Goal: Task Accomplishment & Management: Manage account settings

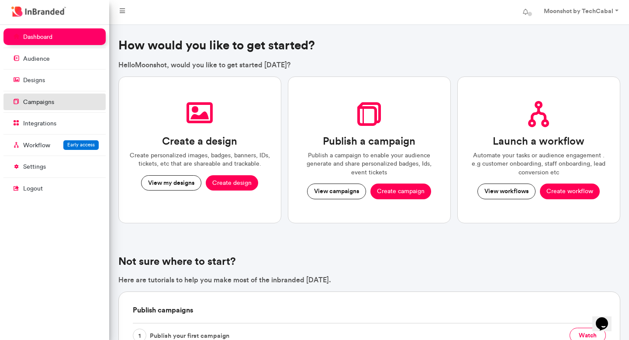
click at [52, 101] on p "campaigns" at bounding box center [38, 102] width 31 height 9
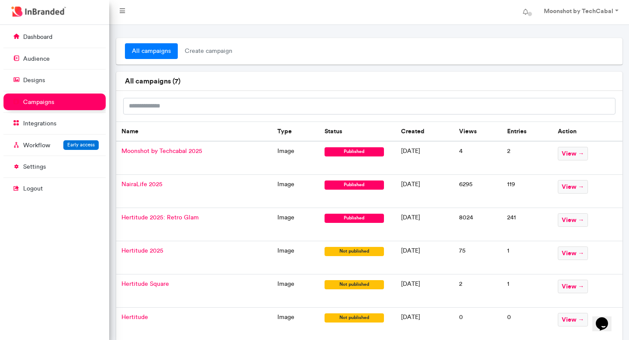
click at [189, 151] on span "Moonshot by Techcabal 2025" at bounding box center [161, 150] width 81 height 7
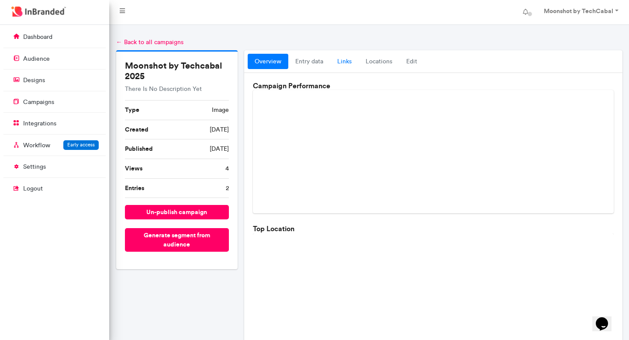
click at [336, 60] on link "links" at bounding box center [344, 62] width 28 height 16
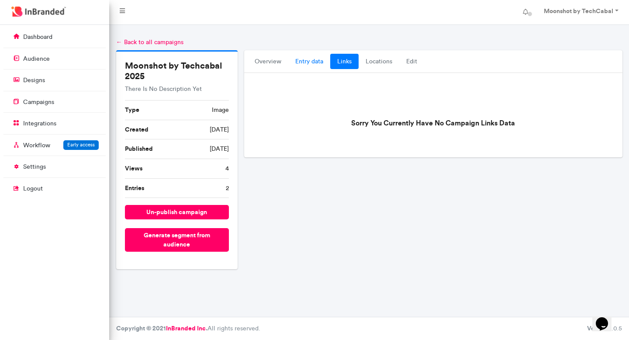
click at [309, 64] on link "entry data" at bounding box center [309, 62] width 42 height 16
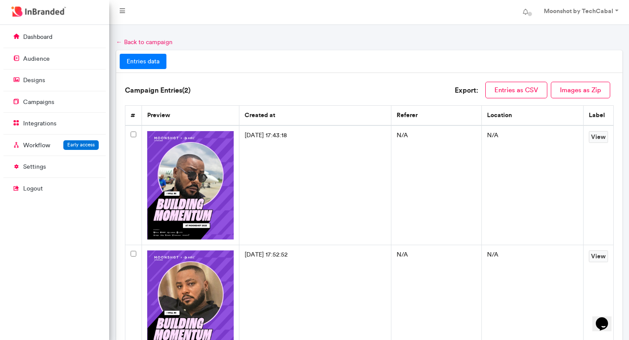
click at [121, 42] on link "← Back to campaign" at bounding box center [144, 41] width 56 height 7
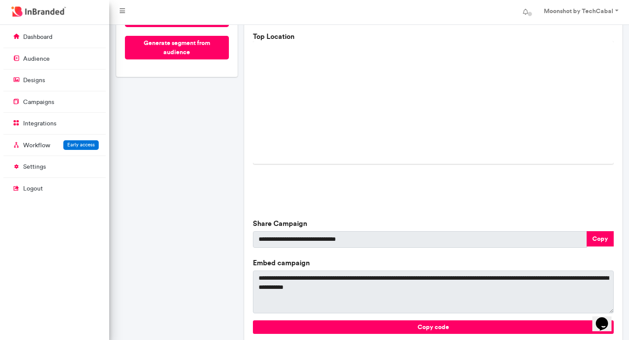
scroll to position [245, 0]
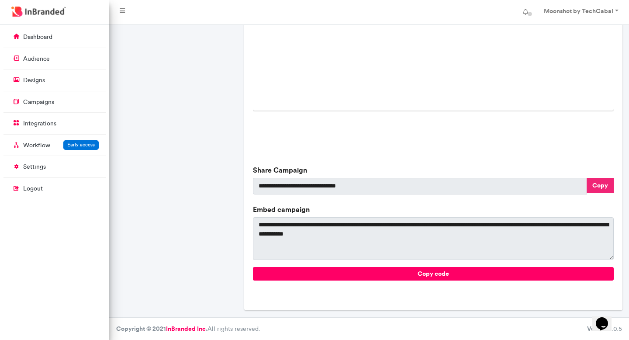
click at [601, 180] on button "Copy" at bounding box center [599, 185] width 27 height 15
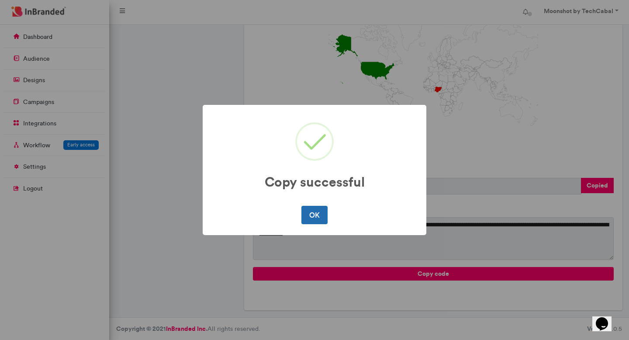
click at [313, 217] on button "OK" at bounding box center [314, 215] width 26 height 18
